Goal: Check status: Check status

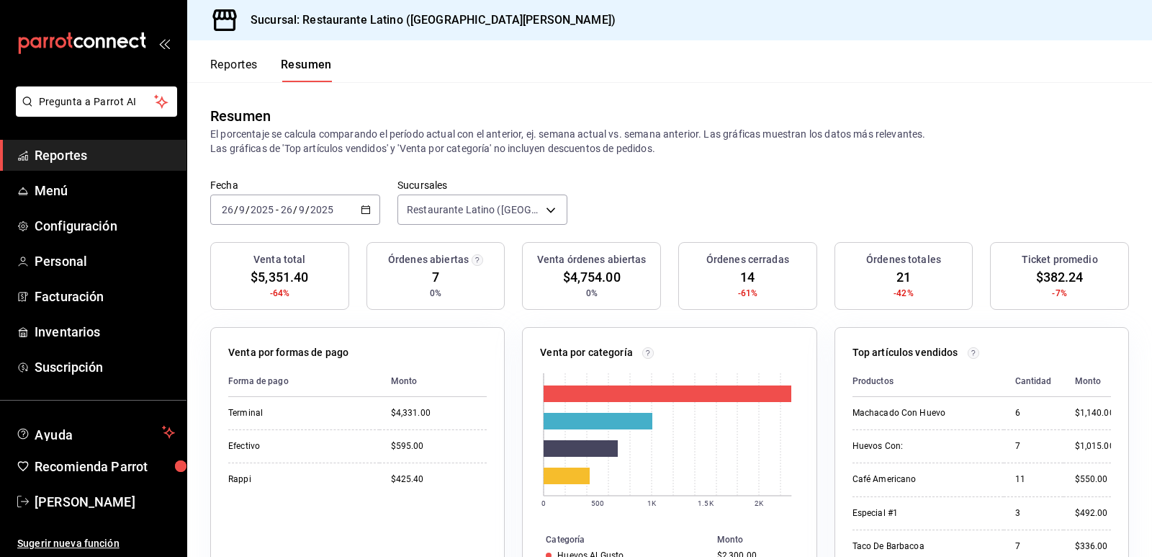
click at [328, 61] on button "Resumen" at bounding box center [306, 70] width 51 height 24
click at [254, 59] on button "Reportes" at bounding box center [234, 70] width 48 height 24
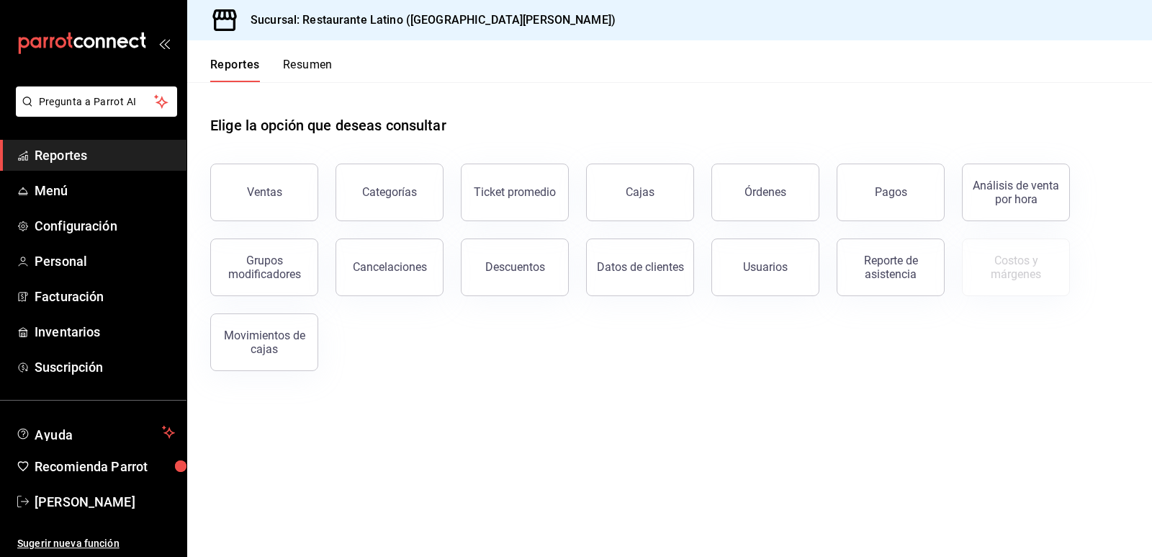
click at [291, 71] on button "Resumen" at bounding box center [308, 70] width 50 height 24
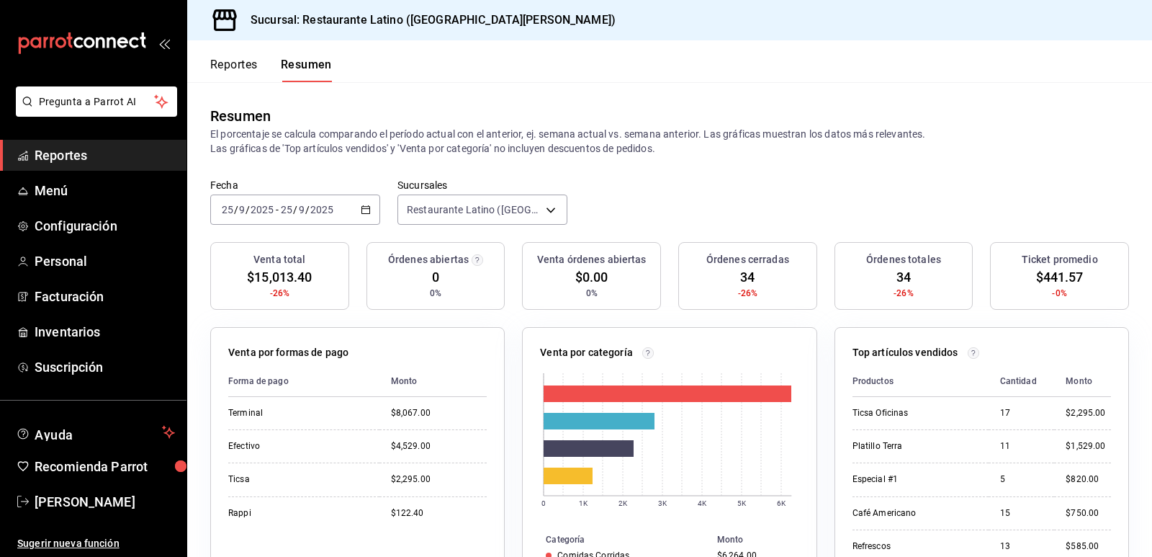
click at [366, 223] on div "[DATE] [DATE] - [DATE] [DATE]" at bounding box center [295, 209] width 170 height 30
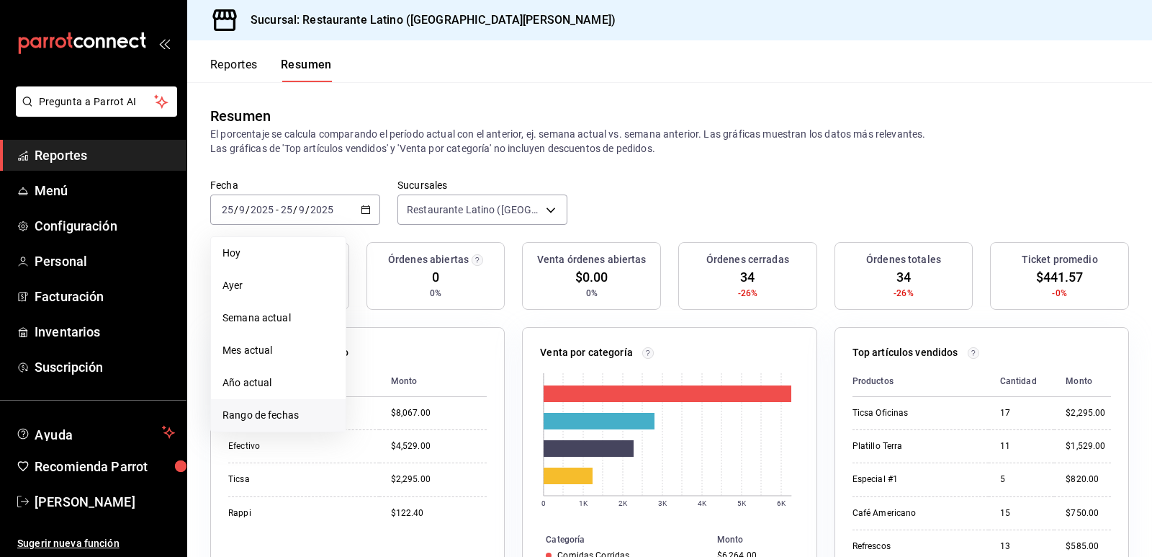
click at [310, 414] on span "Rango de fechas" at bounding box center [279, 415] width 112 height 15
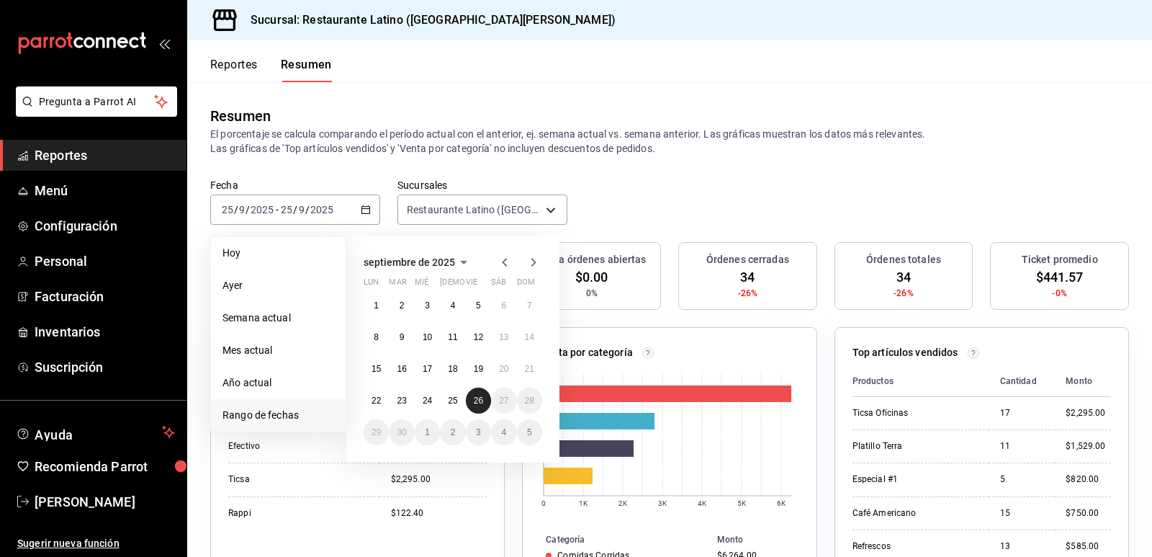
click at [479, 405] on abbr "26" at bounding box center [478, 400] width 9 height 10
